Goal: Task Accomplishment & Management: Manage account settings

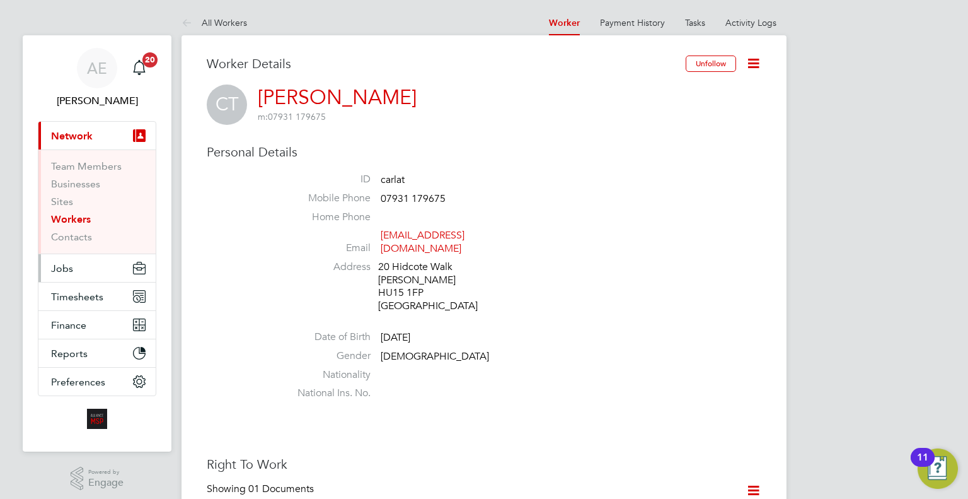
click at [103, 270] on button "Jobs" at bounding box center [96, 268] width 117 height 28
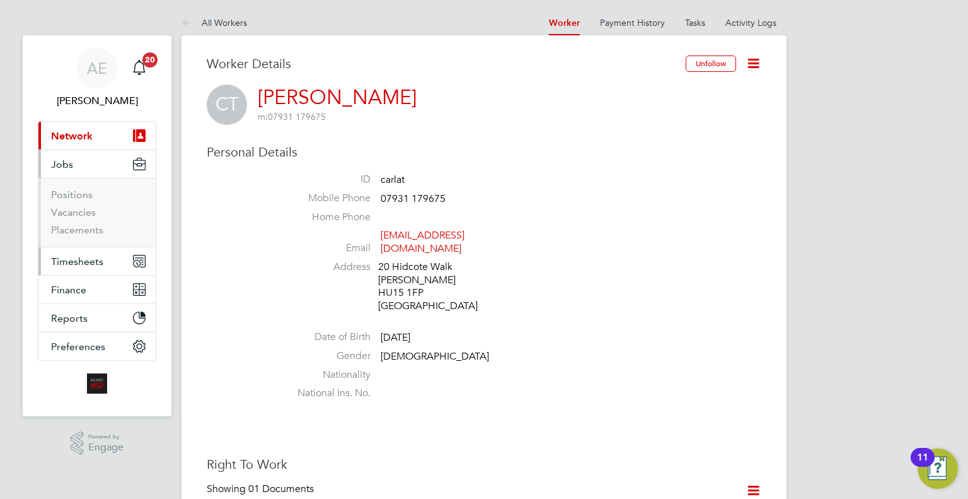
click at [68, 262] on span "Timesheets" at bounding box center [77, 261] width 52 height 12
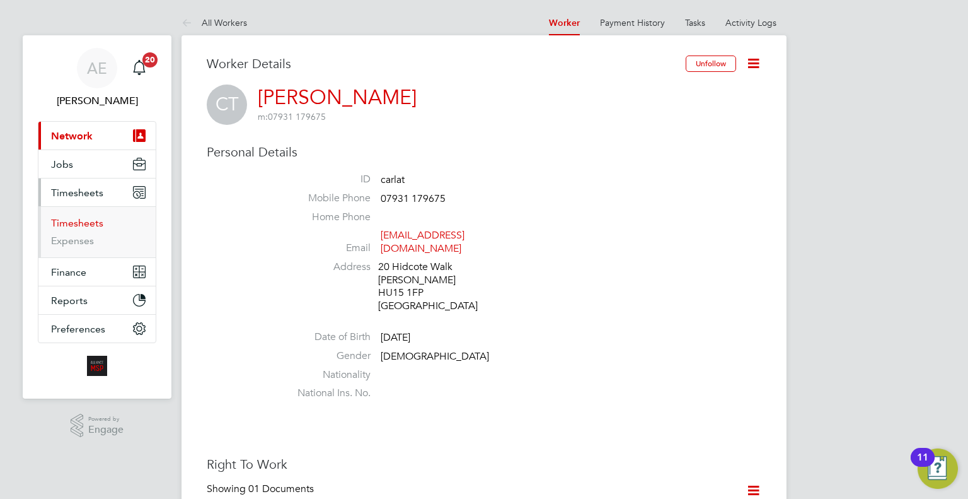
click at [76, 219] on link "Timesheets" at bounding box center [77, 223] width 52 height 12
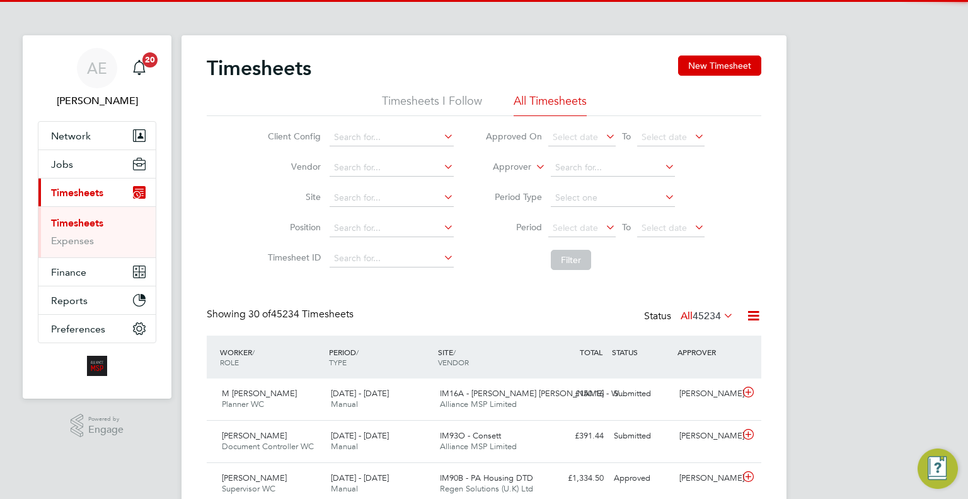
drag, startPoint x: 541, startPoint y: 163, endPoint x: 489, endPoint y: 176, distance: 54.0
click at [533, 163] on icon at bounding box center [533, 163] width 0 height 11
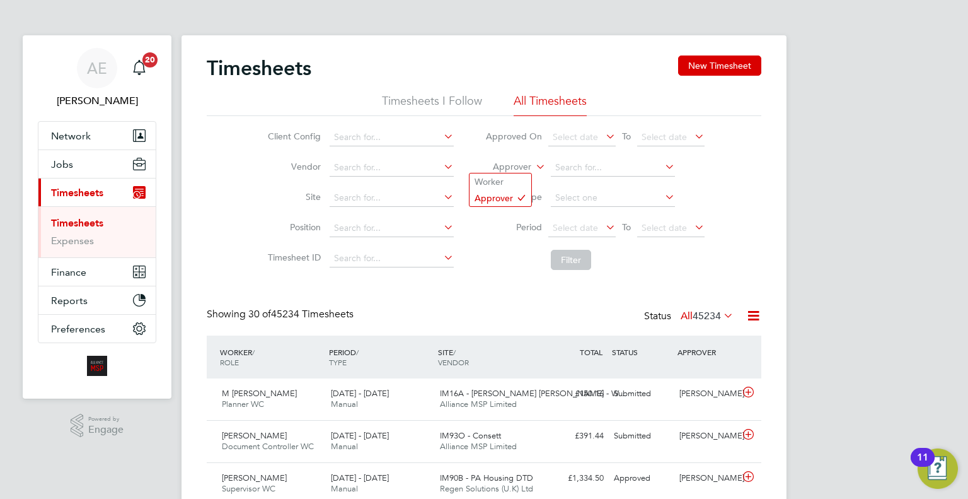
drag, startPoint x: 509, startPoint y: 176, endPoint x: 547, endPoint y: 173, distance: 37.9
click at [510, 176] on li "Worker" at bounding box center [501, 181] width 62 height 16
click at [611, 161] on input at bounding box center [613, 168] width 124 height 18
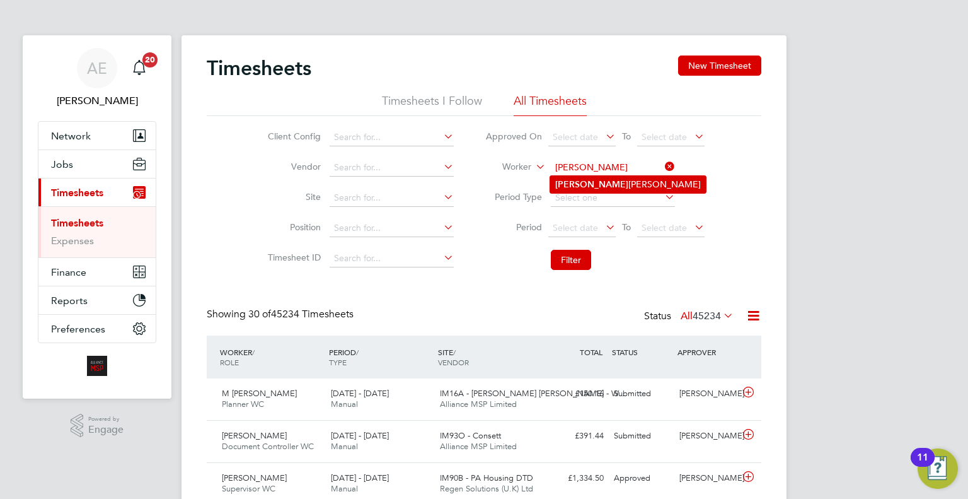
click at [589, 176] on li "Carla Turney" at bounding box center [628, 184] width 156 height 17
type input "Carla Turney"
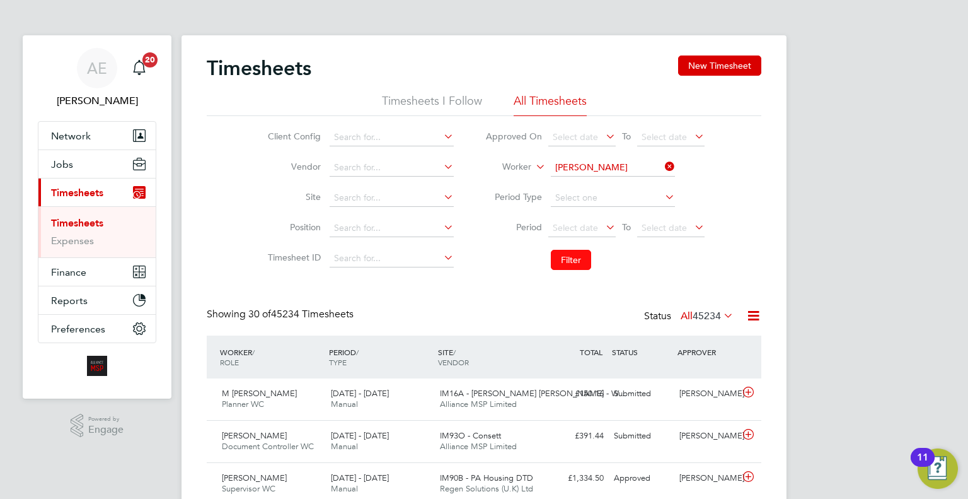
click at [573, 269] on button "Filter" at bounding box center [571, 260] width 40 height 20
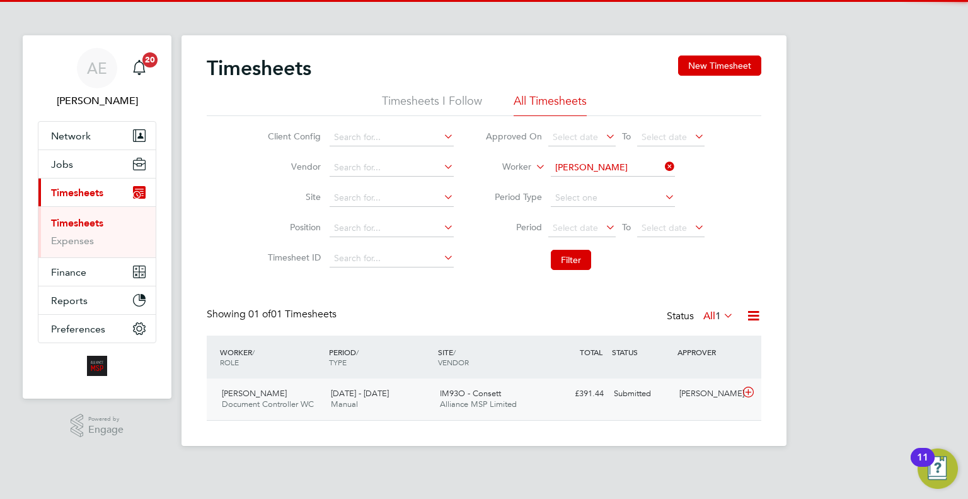
click at [667, 395] on div "Submitted" at bounding box center [642, 393] width 66 height 21
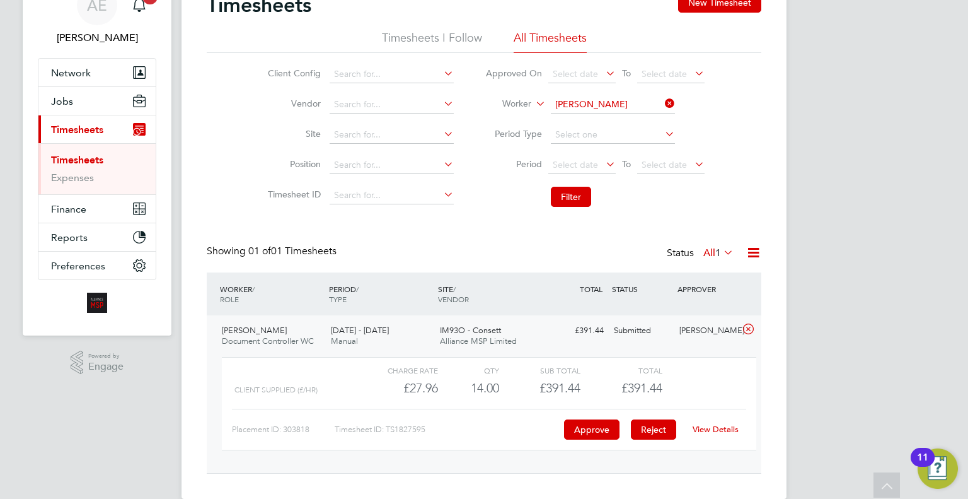
click at [655, 435] on button "Reject" at bounding box center [653, 429] width 45 height 20
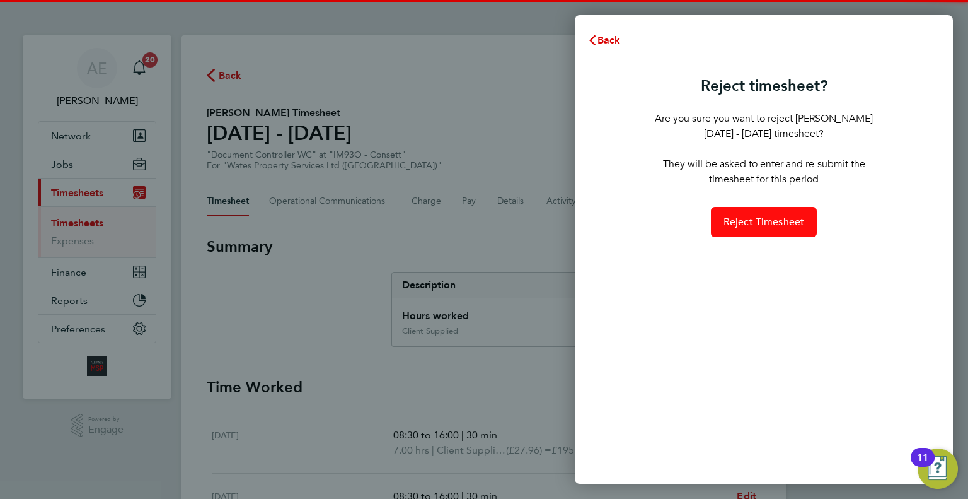
click at [764, 225] on span "Reject Timesheet" at bounding box center [764, 222] width 81 height 13
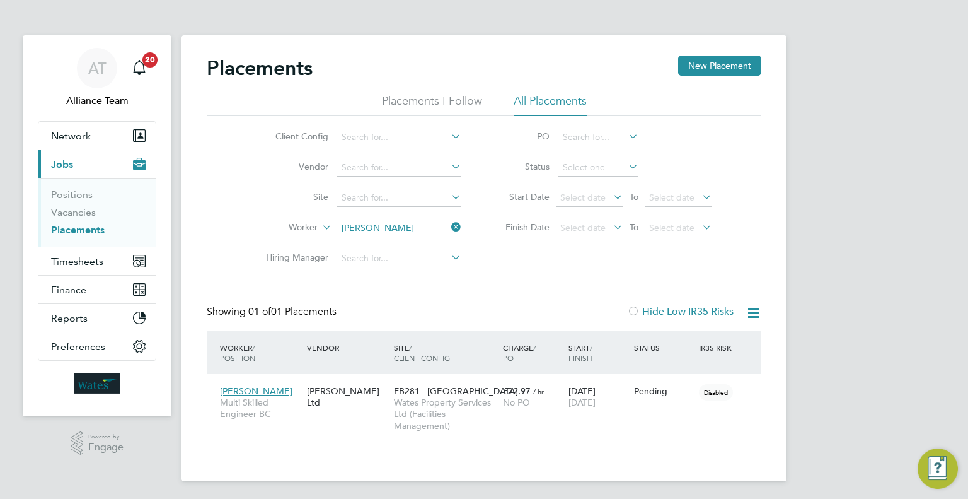
scroll to position [59, 110]
click at [71, 218] on li "Vacancies" at bounding box center [98, 215] width 95 height 18
click at [73, 209] on link "Vacancies" at bounding box center [73, 212] width 45 height 12
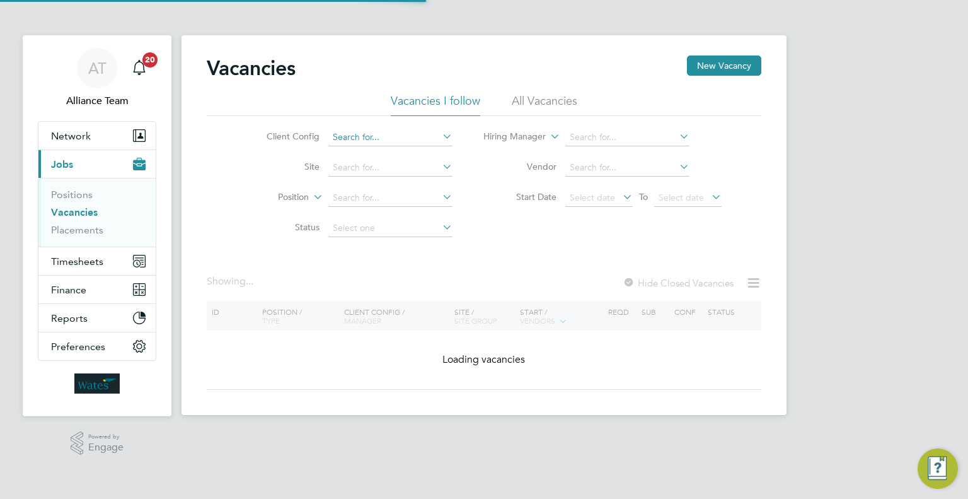
click at [345, 139] on input at bounding box center [390, 138] width 124 height 18
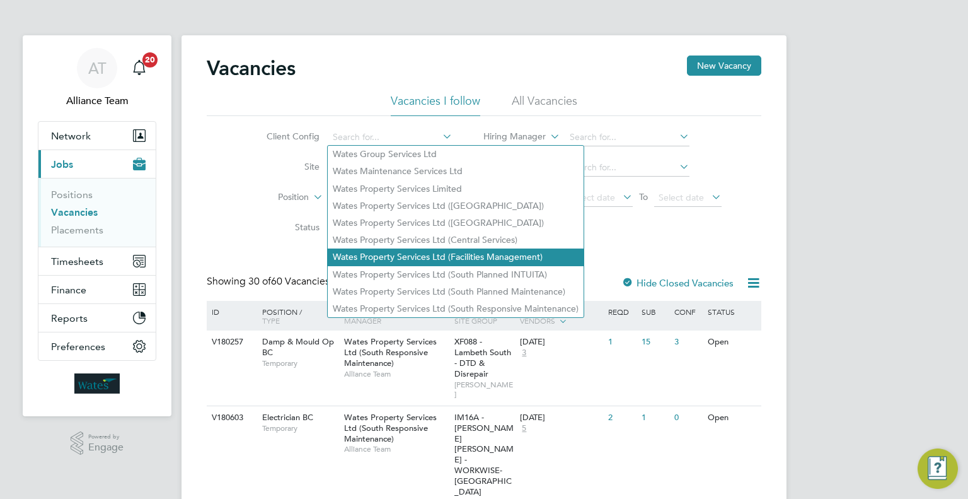
click at [518, 257] on li "Wates Property Services Ltd (Facilities Management)" at bounding box center [456, 256] width 256 height 17
type input "Wates Property Services Ltd (Facilities Management)"
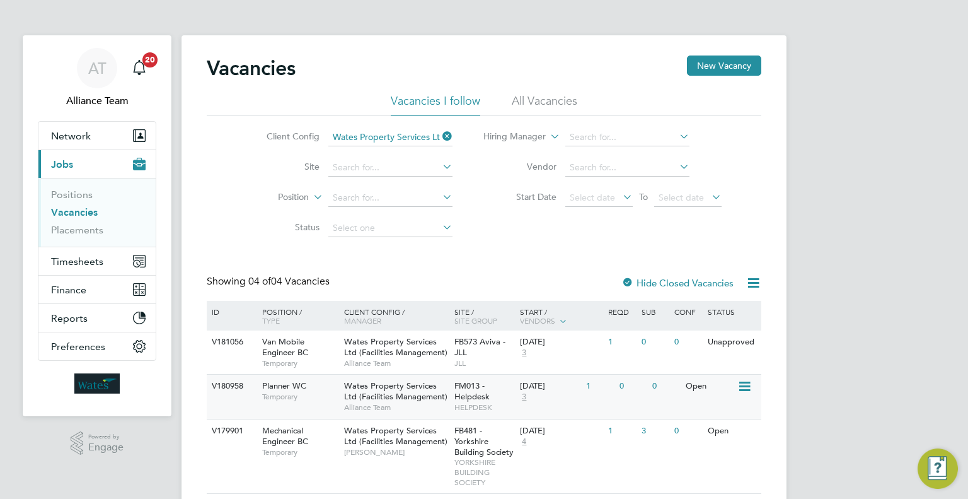
click at [516, 393] on div "FM013 - Helpdesk HELPDESK" at bounding box center [484, 395] width 66 height 43
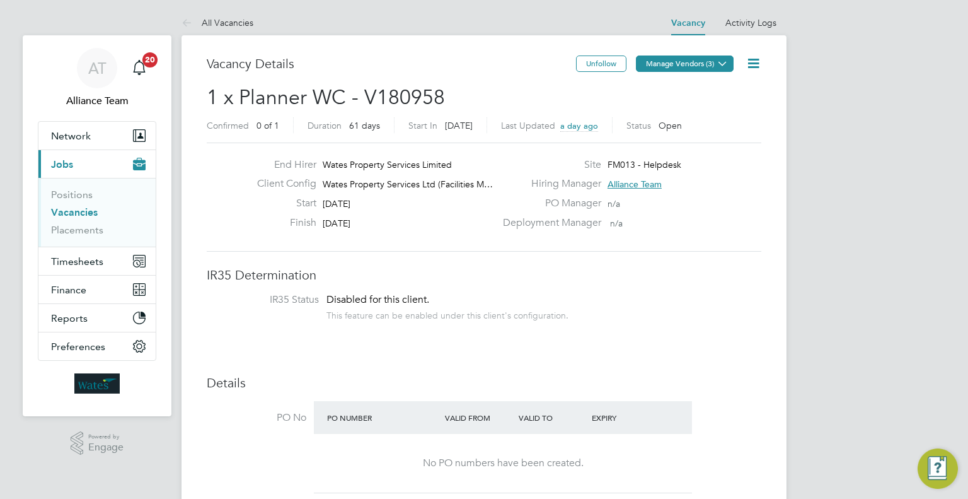
click at [693, 62] on button "Manage Vendors (3)" at bounding box center [685, 63] width 98 height 16
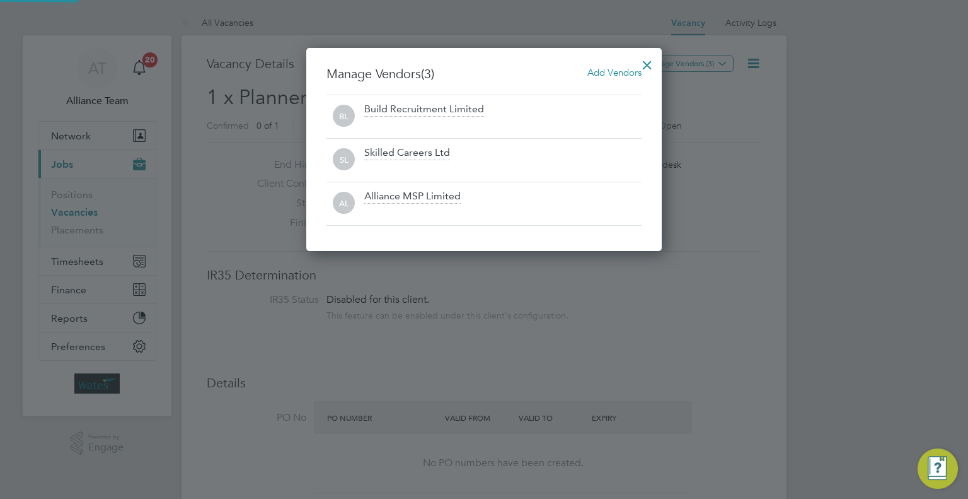
scroll to position [203, 356]
click at [618, 67] on span "Add Vendors" at bounding box center [614, 72] width 54 height 12
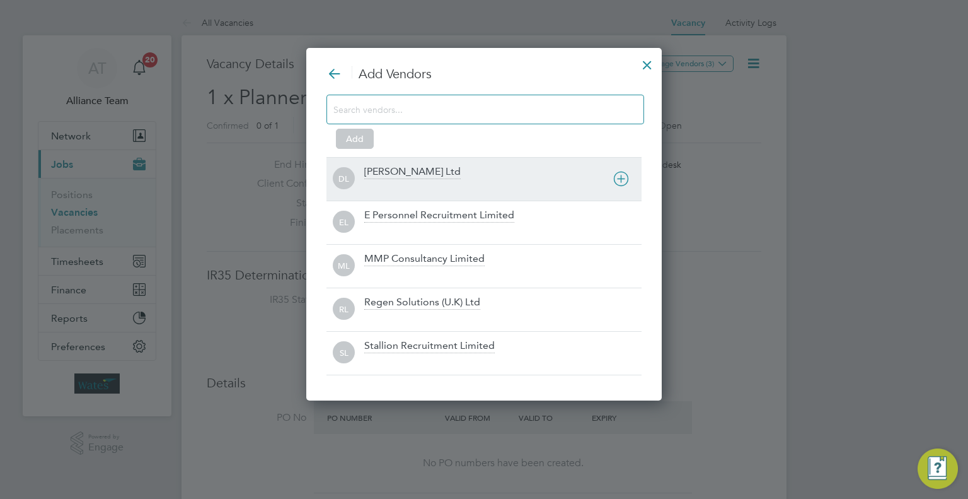
click at [381, 173] on div "[PERSON_NAME] Ltd" at bounding box center [412, 172] width 96 height 14
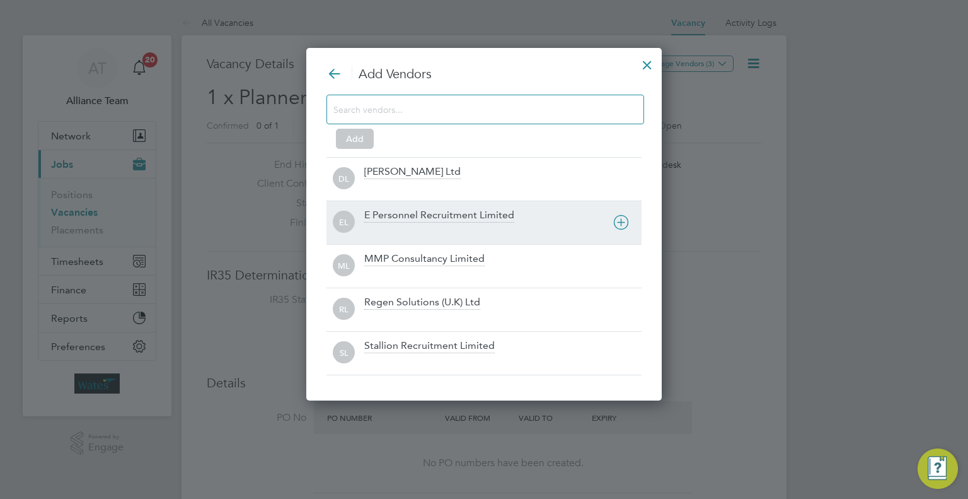
scroll to position [329, 356]
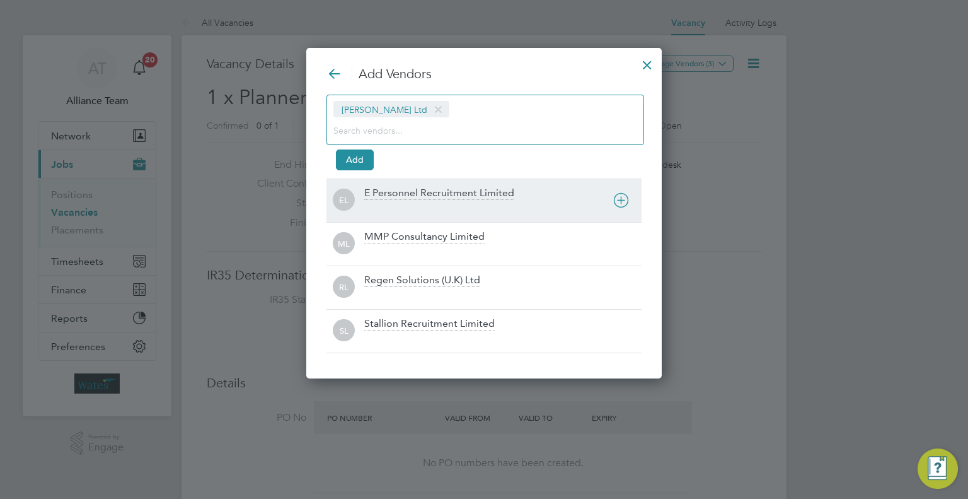
click at [386, 188] on div "E Personnel Recruitment Limited" at bounding box center [439, 194] width 150 height 14
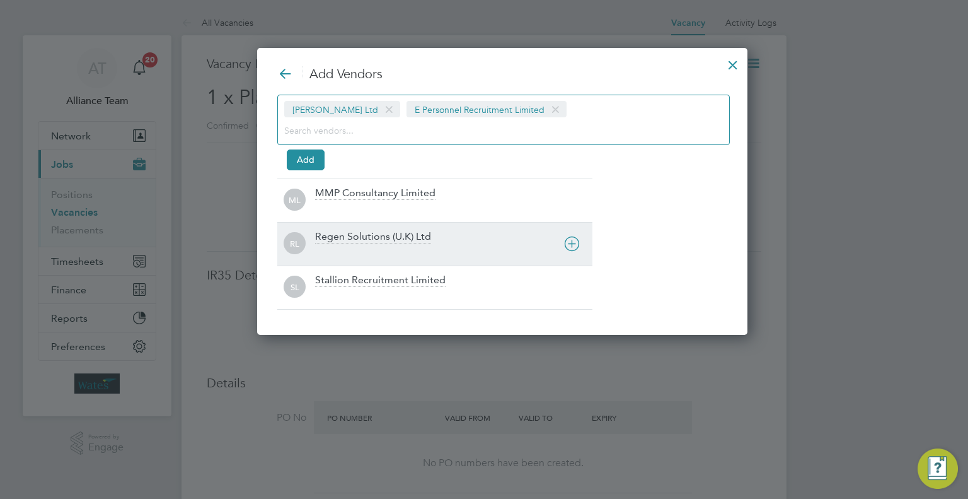
scroll to position [286, 454]
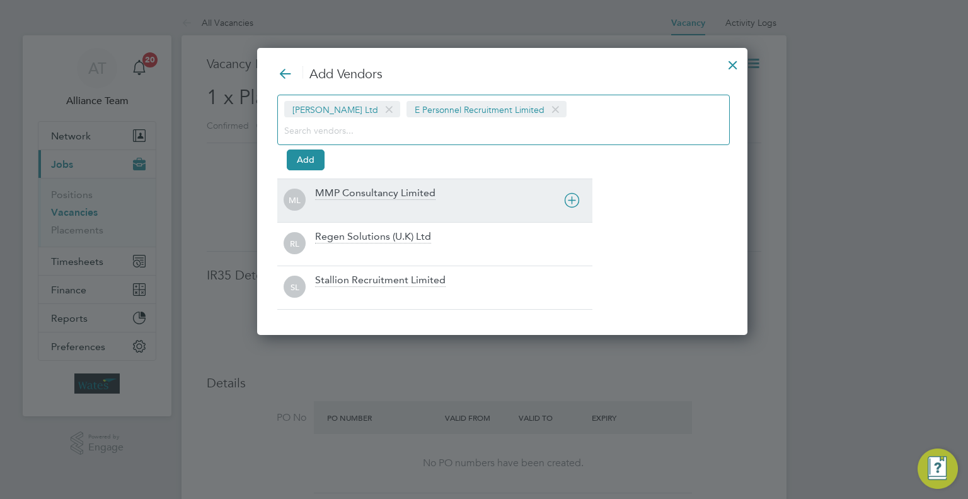
click at [345, 195] on div "MMP Consultancy Limited" at bounding box center [375, 194] width 120 height 14
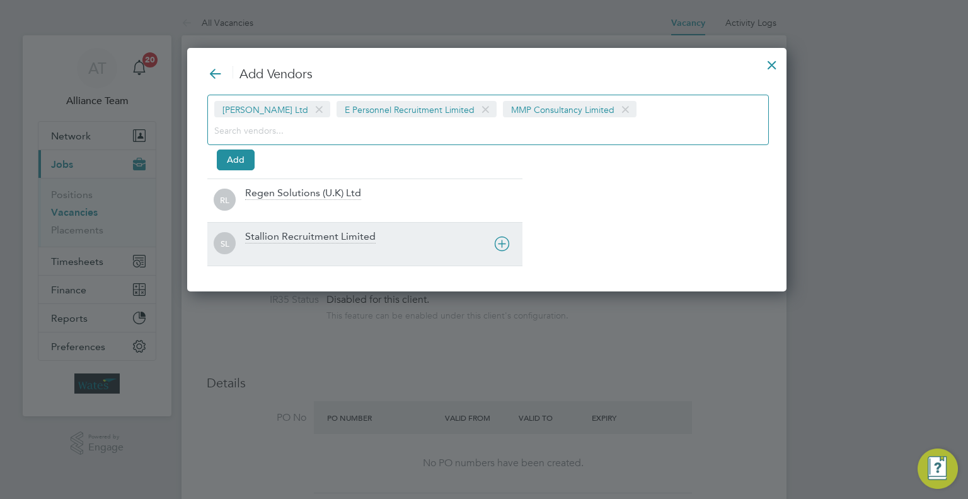
scroll to position [242, 593]
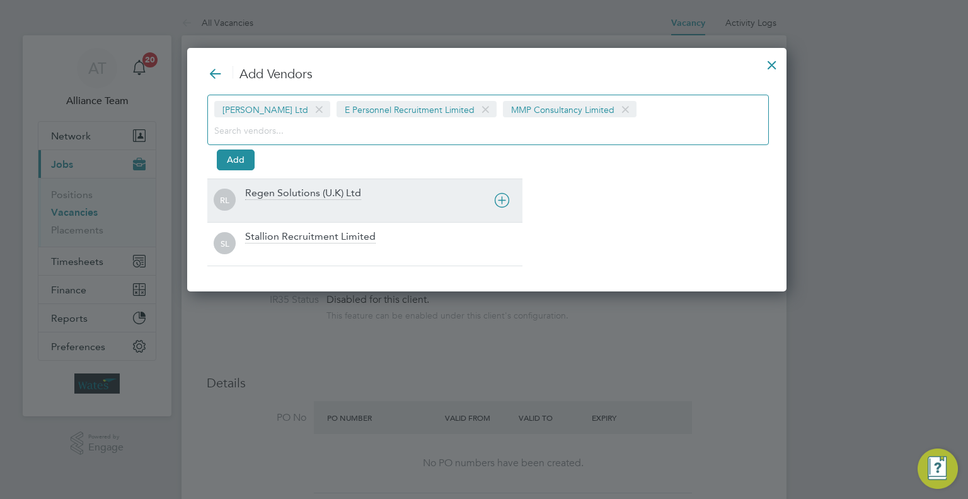
click at [285, 199] on div "Regen Solutions (U.K) Ltd" at bounding box center [303, 194] width 116 height 14
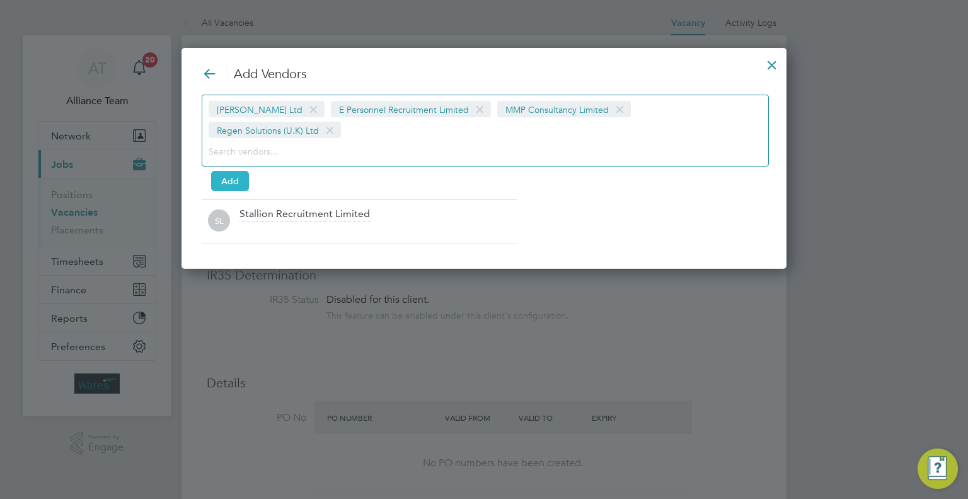
click at [228, 171] on button "Add" at bounding box center [230, 181] width 38 height 20
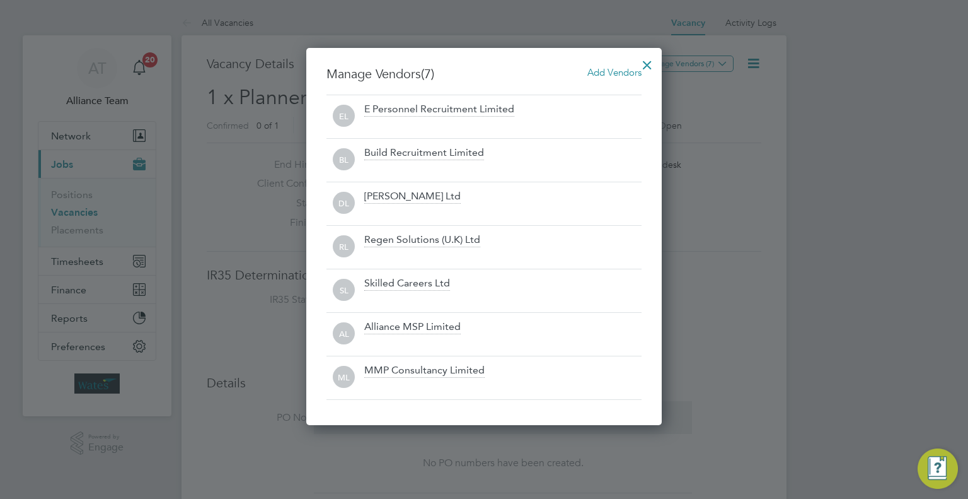
click at [652, 67] on div at bounding box center [647, 61] width 23 height 23
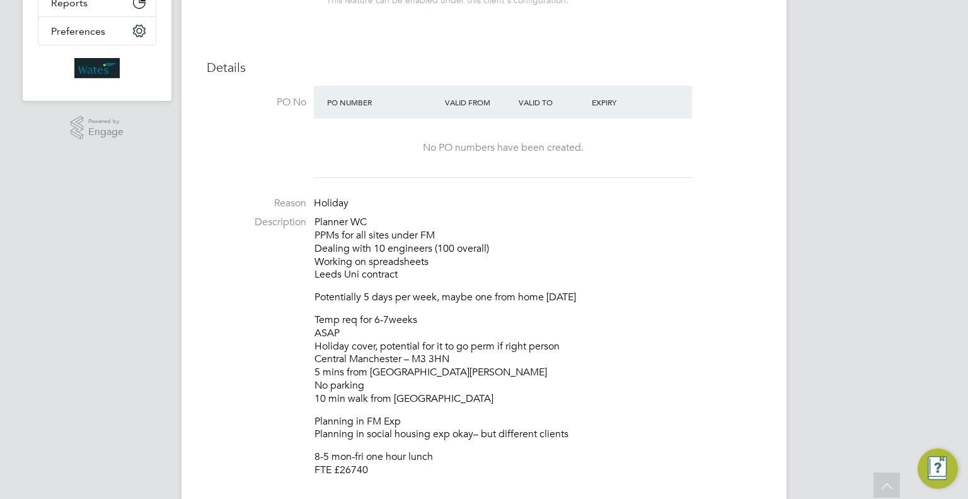
scroll to position [378, 0]
